Goal: Use online tool/utility: Utilize a website feature to perform a specific function

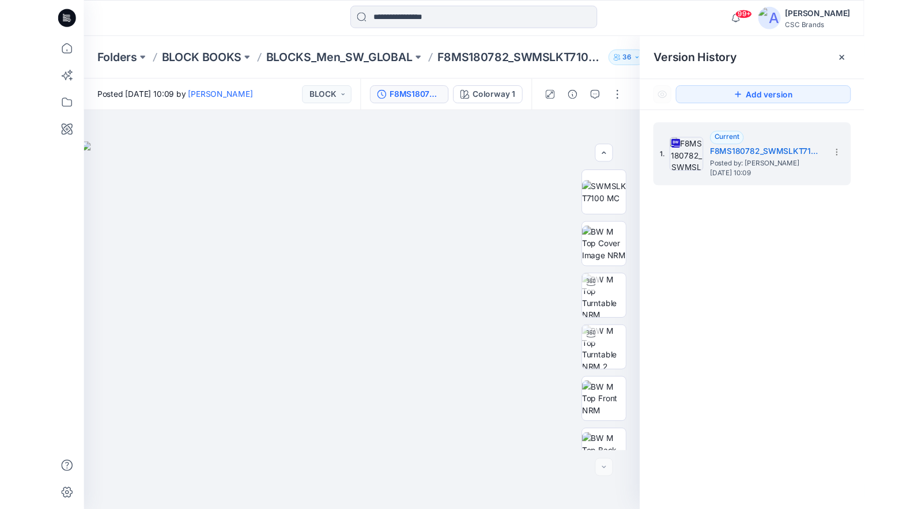
scroll to position [235, 0]
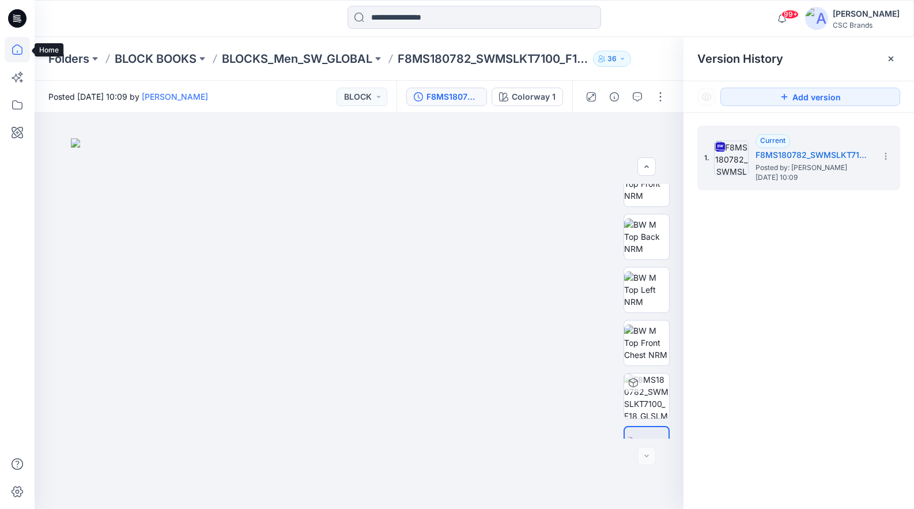
click at [18, 44] on icon at bounding box center [17, 49] width 25 height 25
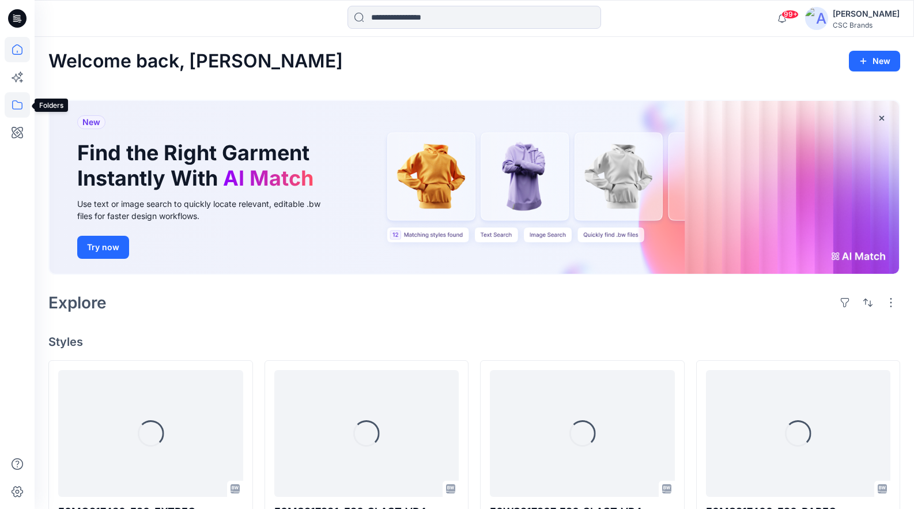
click at [20, 101] on icon at bounding box center [17, 104] width 25 height 25
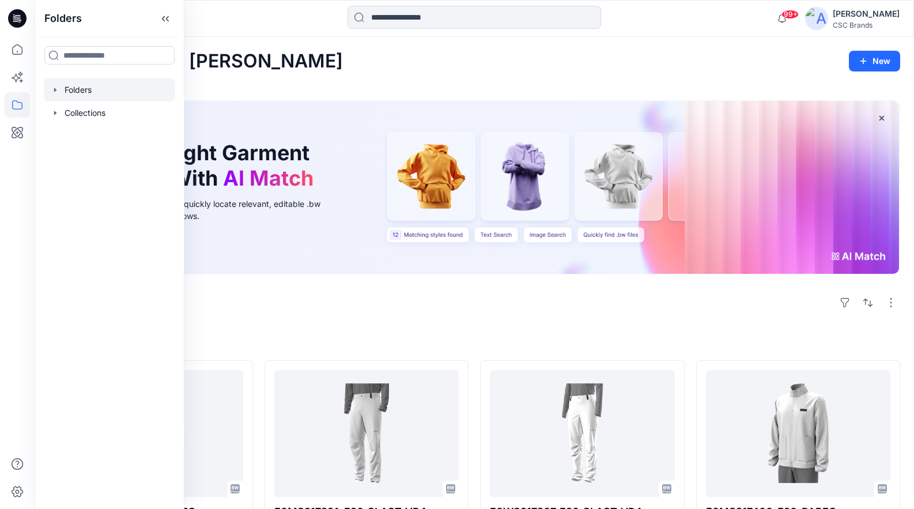
click at [88, 90] on div at bounding box center [109, 89] width 131 height 23
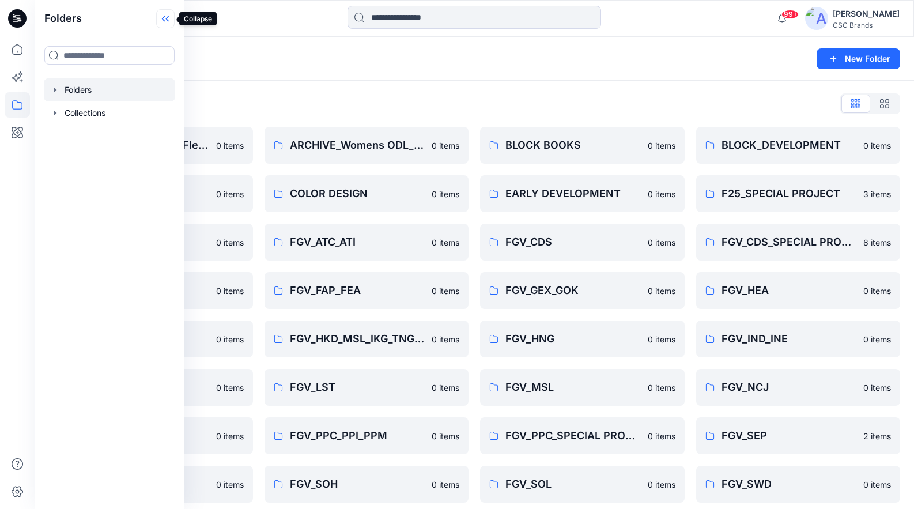
click at [167, 16] on icon at bounding box center [165, 18] width 18 height 19
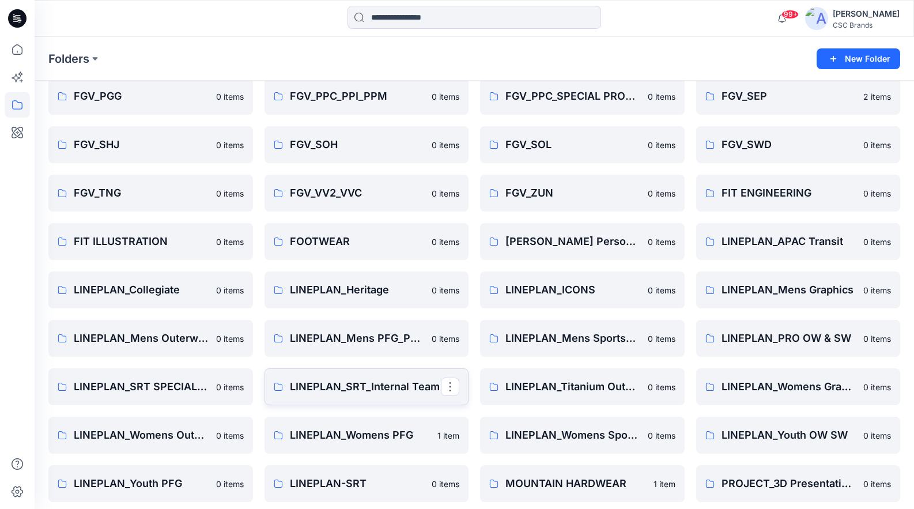
scroll to position [337, 0]
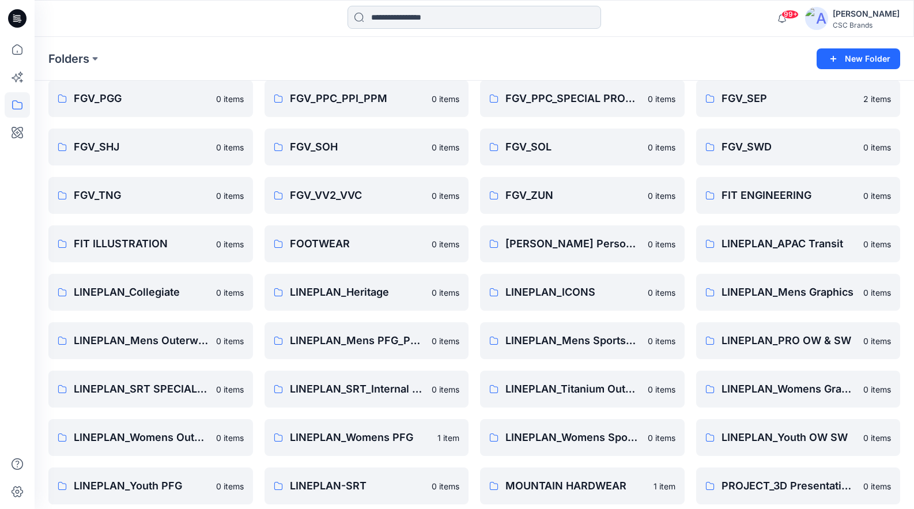
click at [403, 24] on input at bounding box center [474, 17] width 254 height 23
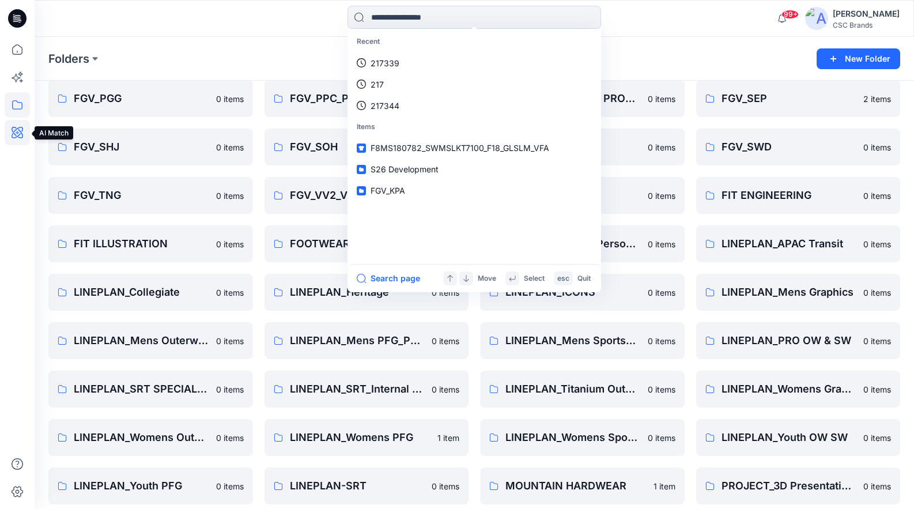
click at [17, 130] on icon at bounding box center [17, 132] width 25 height 25
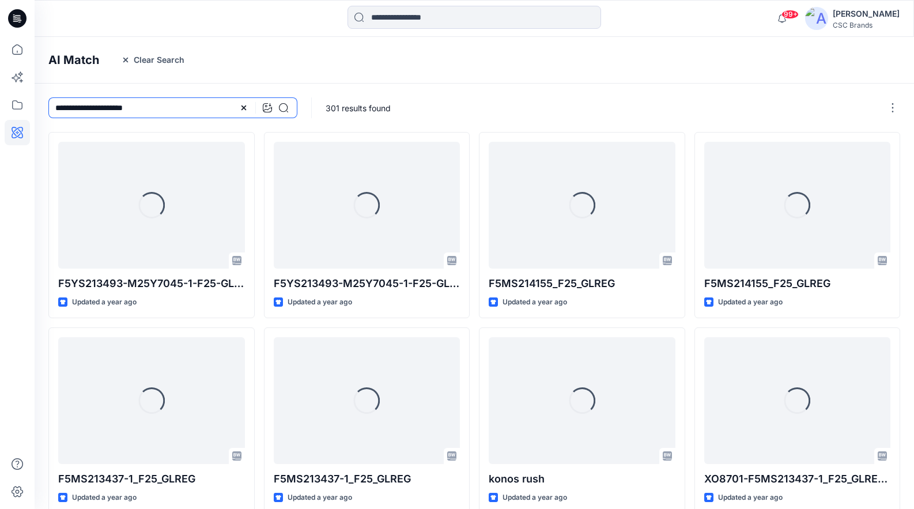
click at [154, 105] on input "**********" at bounding box center [172, 107] width 249 height 21
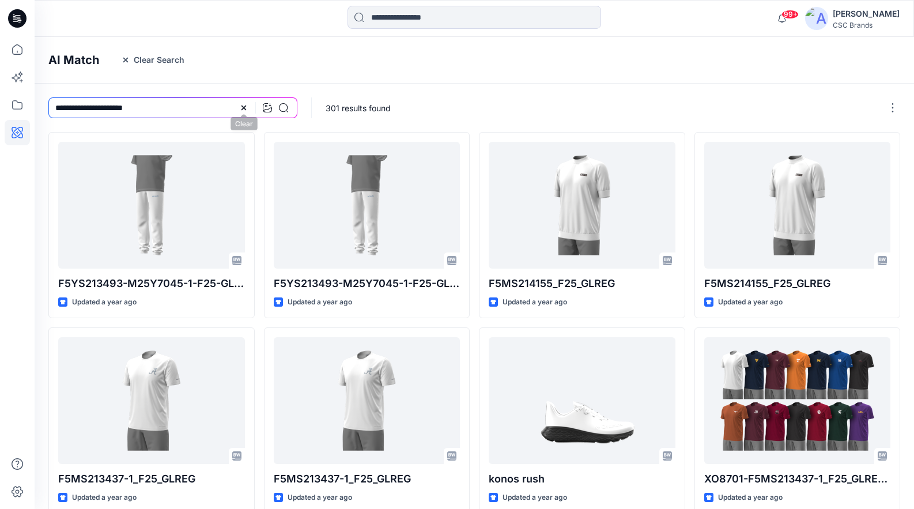
click at [245, 110] on icon at bounding box center [243, 107] width 5 height 5
click at [135, 106] on input at bounding box center [172, 107] width 249 height 21
type input "**********"
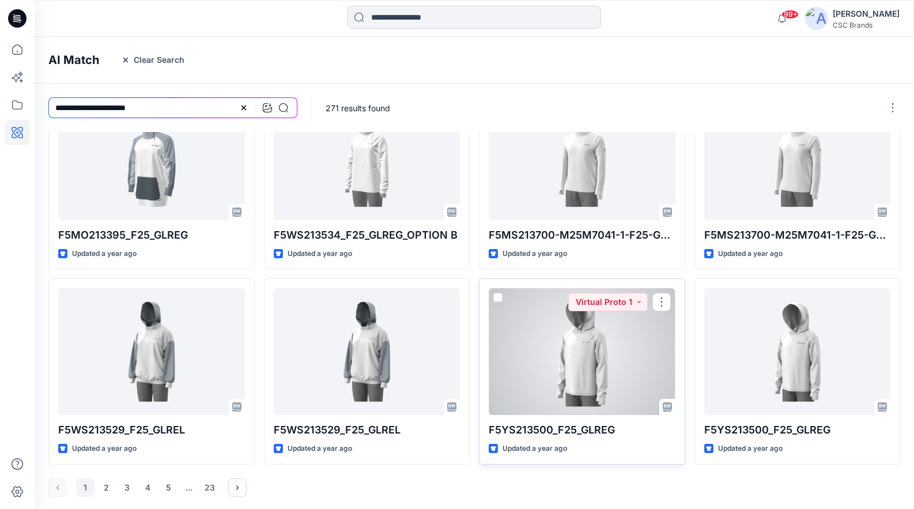
scroll to position [243, 0]
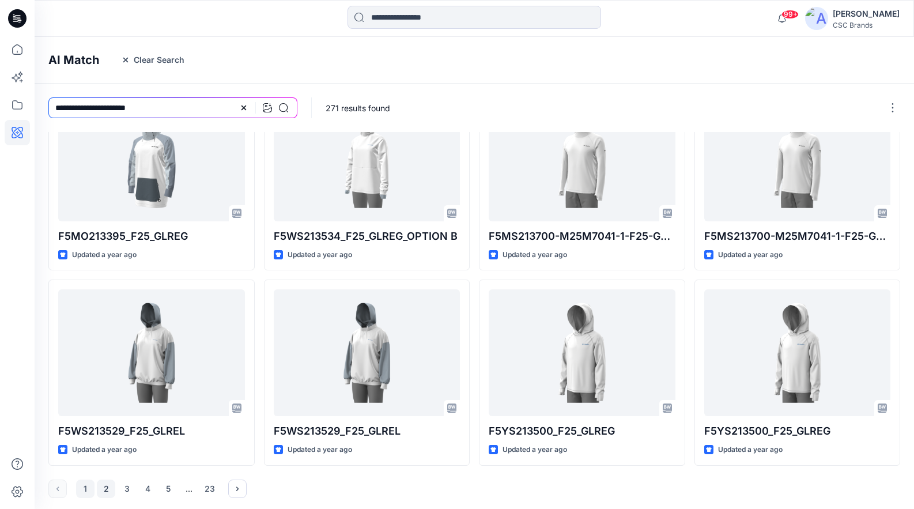
click at [108, 486] on button "2" at bounding box center [106, 488] width 18 height 18
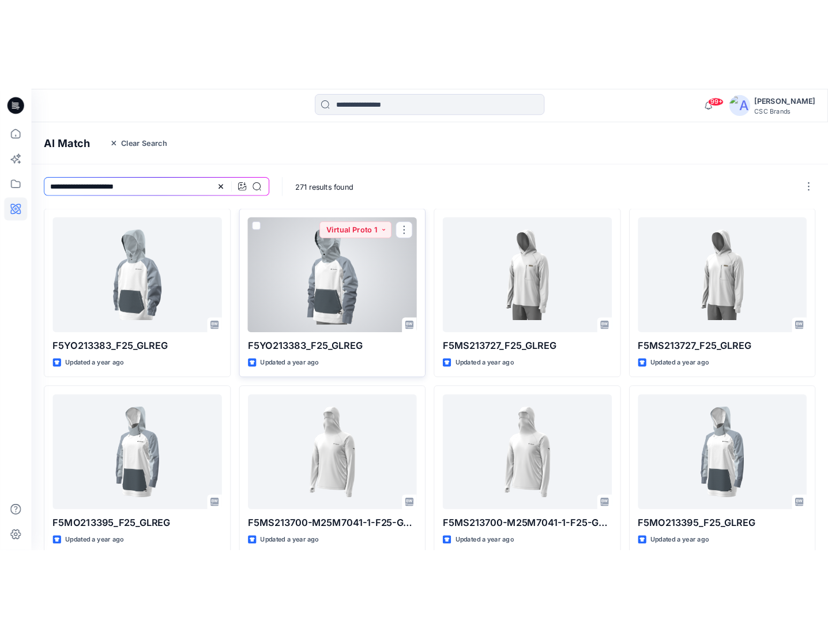
scroll to position [0, 0]
